Goal: Find specific page/section: Find specific page/section

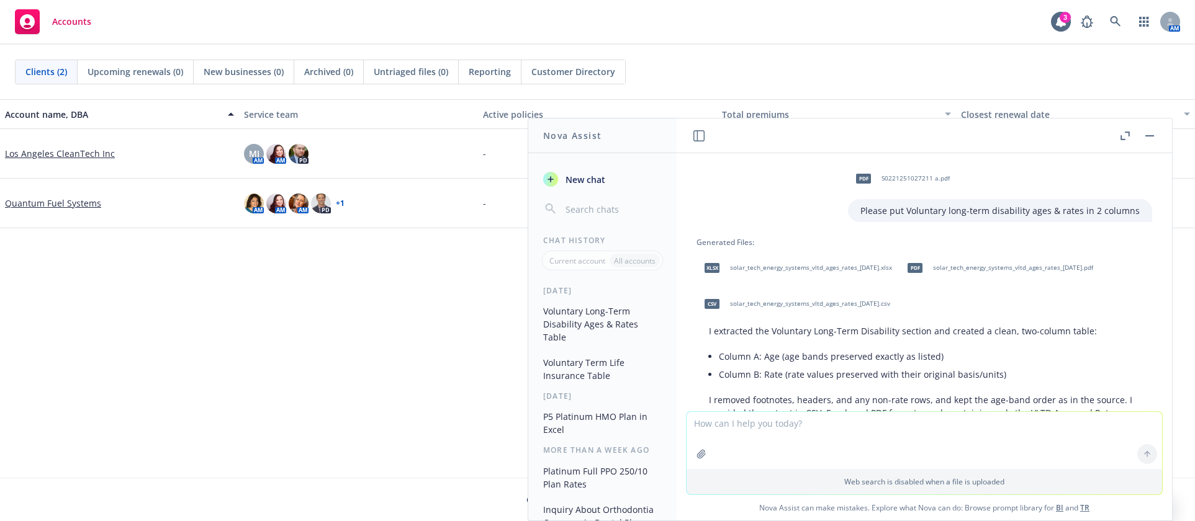
scroll to position [517, 0]
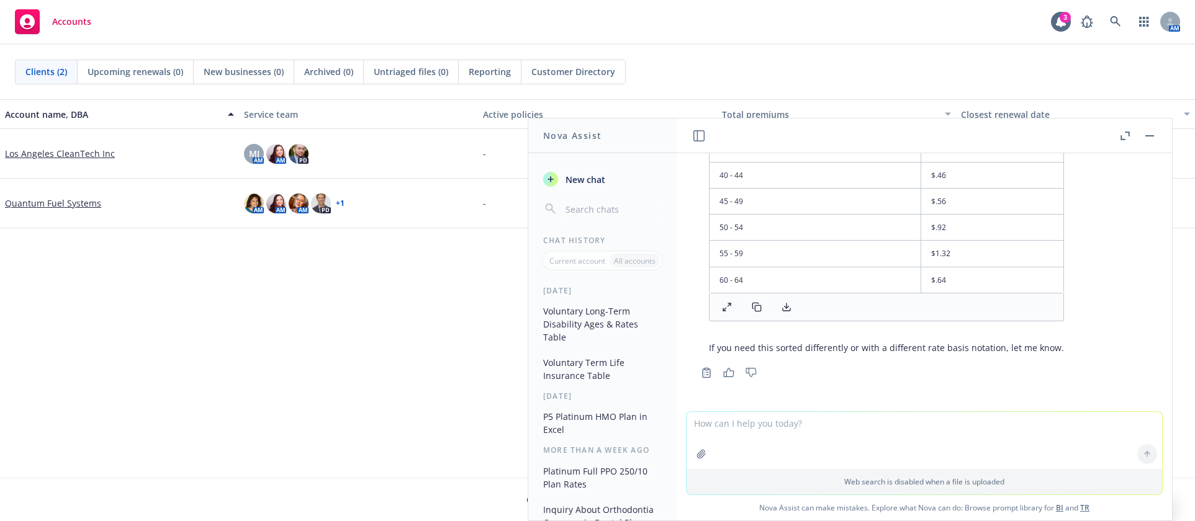
click at [715, 20] on div "Accounts 3 AM" at bounding box center [597, 22] width 1195 height 45
